Goal: Find specific page/section: Find specific page/section

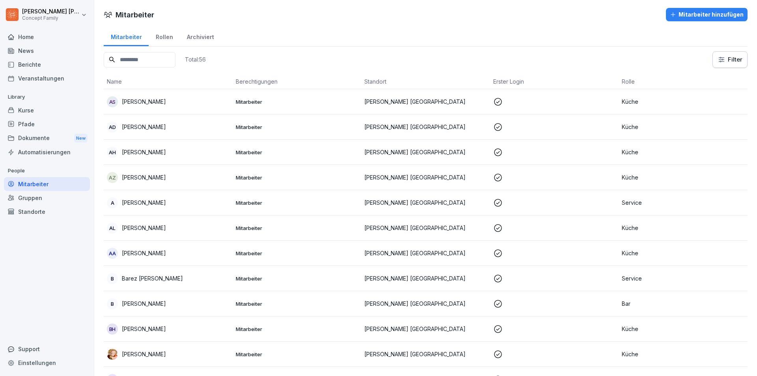
click at [40, 64] on div "Berichte" at bounding box center [47, 65] width 86 height 14
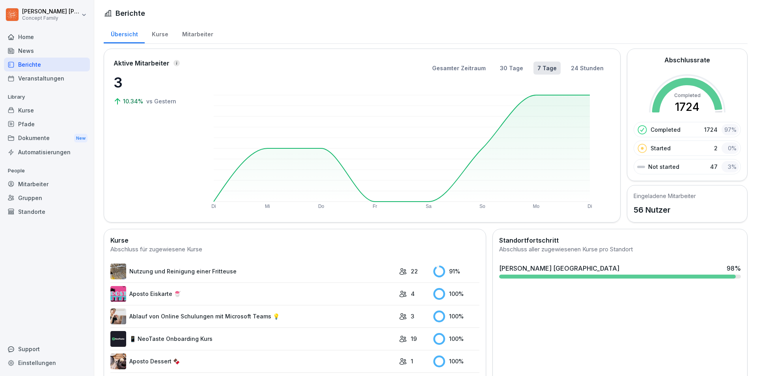
click at [190, 37] on div "Mitarbeiter" at bounding box center [197, 33] width 45 height 20
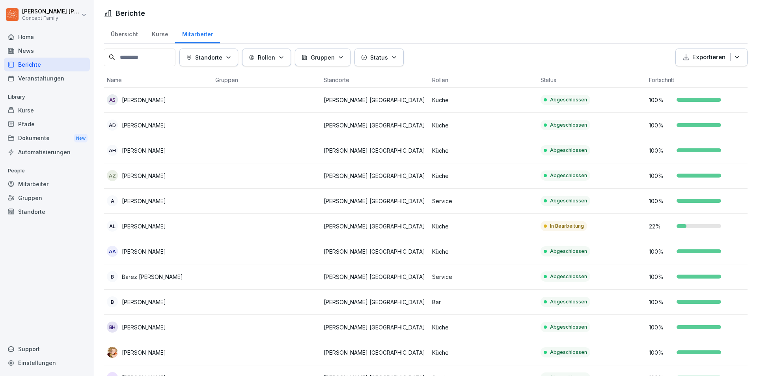
click at [404, 118] on td "[PERSON_NAME] [GEOGRAPHIC_DATA]" at bounding box center [374, 125] width 108 height 25
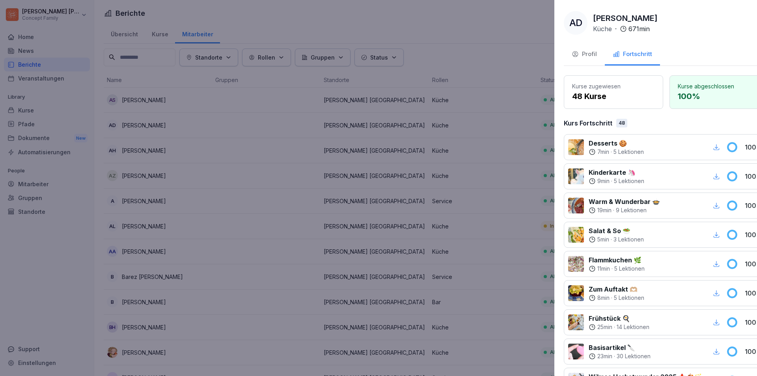
click at [474, 90] on div at bounding box center [378, 188] width 757 height 376
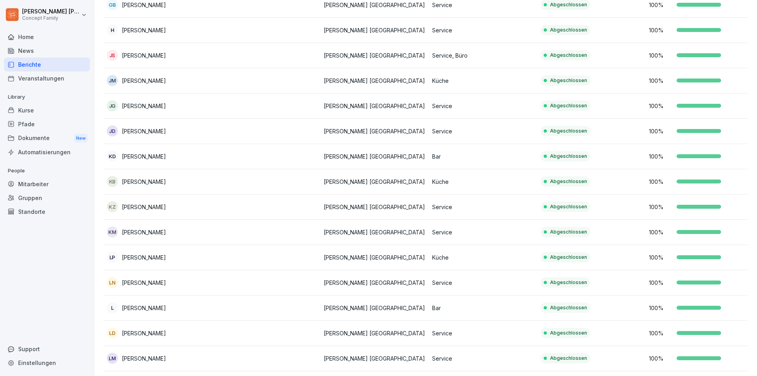
scroll to position [473, 0]
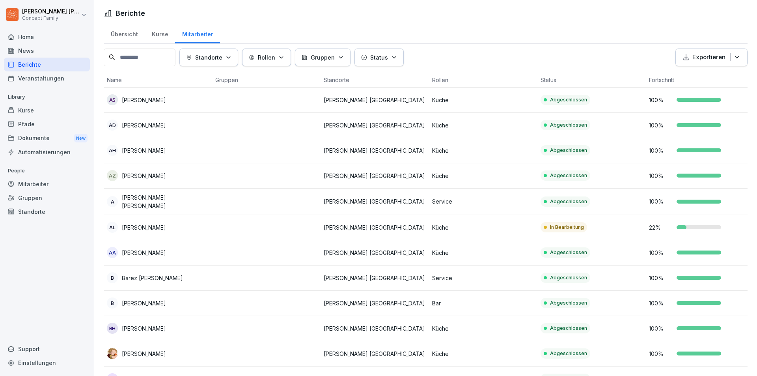
click at [46, 185] on div "Mitarbeiter" at bounding box center [47, 184] width 86 height 14
